Goal: Task Accomplishment & Management: Manage account settings

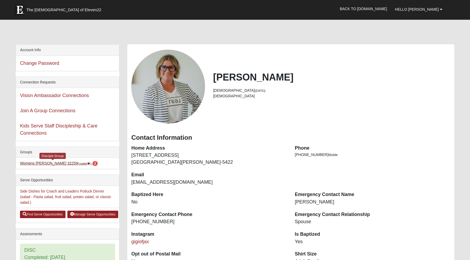
click at [35, 163] on link "Womens [PERSON_NAME] 32259 (Leader ) 2" at bounding box center [59, 163] width 78 height 4
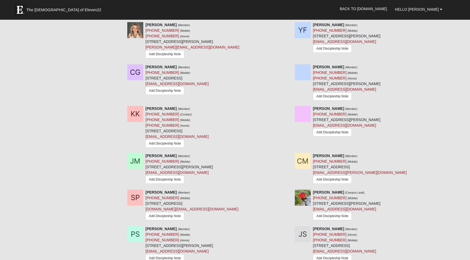
scroll to position [491, 0]
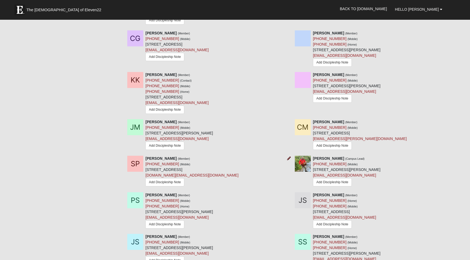
click at [288, 156] on icon at bounding box center [289, 158] width 4 height 4
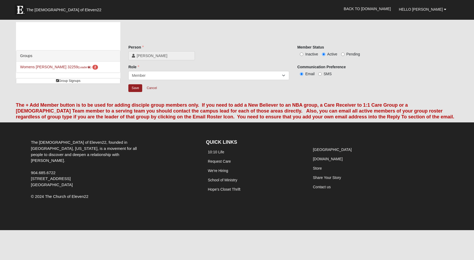
click at [308, 55] on span "Inactive" at bounding box center [311, 54] width 13 height 4
click at [304, 55] on input "Inactive" at bounding box center [301, 54] width 3 height 3
radio input "true"
click at [139, 88] on input "Save" at bounding box center [135, 88] width 14 height 8
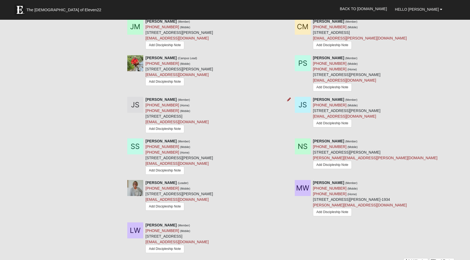
scroll to position [606, 0]
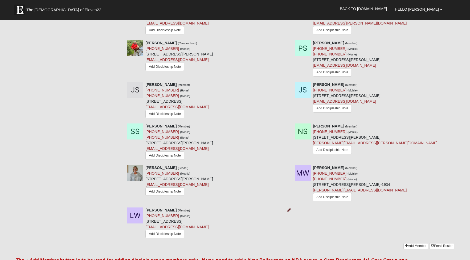
click at [290, 208] on icon at bounding box center [289, 210] width 4 height 4
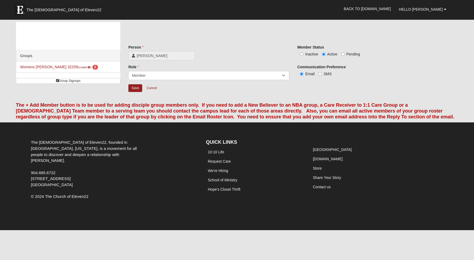
click at [308, 54] on span "Inactive" at bounding box center [311, 54] width 13 height 4
click at [304, 54] on input "Inactive" at bounding box center [301, 54] width 3 height 3
radio input "true"
click at [131, 87] on input "Save" at bounding box center [135, 88] width 14 height 8
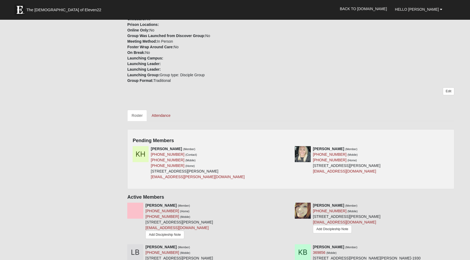
scroll to position [206, 0]
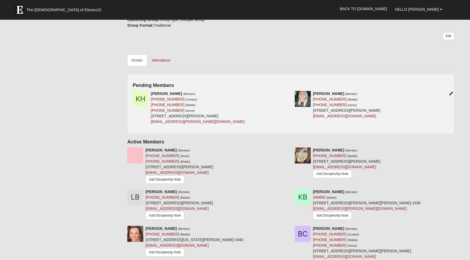
click at [450, 92] on icon at bounding box center [452, 94] width 4 height 4
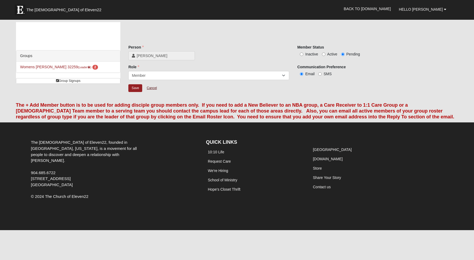
click at [153, 87] on link "Cancel" at bounding box center [151, 88] width 17 height 8
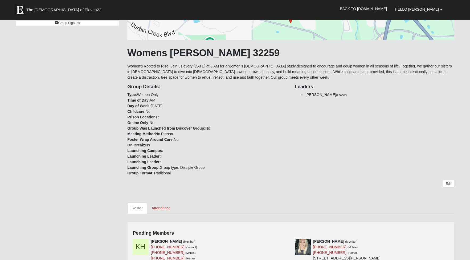
scroll to position [93, 0]
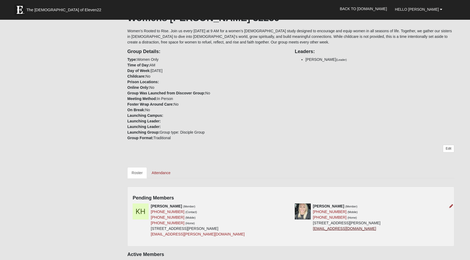
click at [341, 229] on link "ambur383@gmail.com" at bounding box center [344, 228] width 63 height 4
click at [347, 230] on link "ambur383@gmail.com" at bounding box center [344, 228] width 63 height 4
click at [450, 207] on icon at bounding box center [452, 206] width 4 height 4
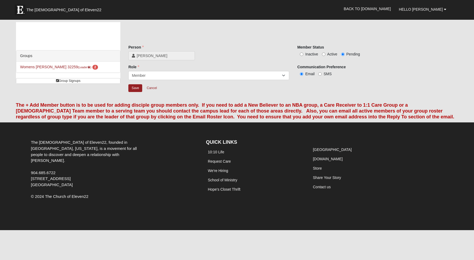
click at [326, 54] on label "Active" at bounding box center [329, 53] width 15 height 5
click at [326, 54] on input "Active" at bounding box center [323, 54] width 3 height 3
radio input "true"
click at [134, 88] on input "Save" at bounding box center [135, 88] width 14 height 8
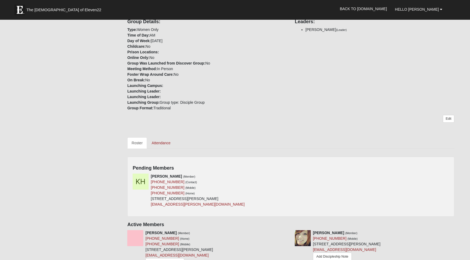
scroll to position [134, 0]
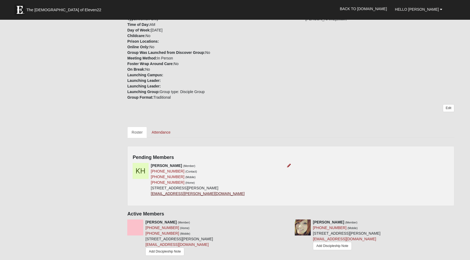
click at [172, 193] on link "kaley.huxford@gmail.com" at bounding box center [198, 193] width 94 height 4
click at [286, 165] on div at bounding box center [288, 166] width 6 height 6
click at [288, 165] on icon at bounding box center [289, 166] width 4 height 4
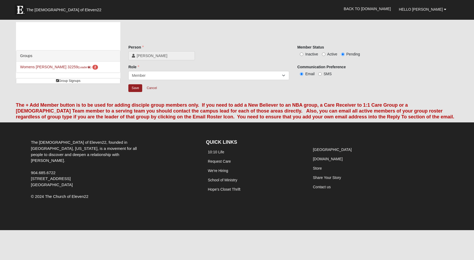
click at [337, 54] on span "Active" at bounding box center [333, 54] width 10 height 4
click at [326, 54] on input "Active" at bounding box center [323, 54] width 3 height 3
radio input "true"
click at [141, 87] on input "Save" at bounding box center [135, 88] width 14 height 8
